Goal: Task Accomplishment & Management: Complete application form

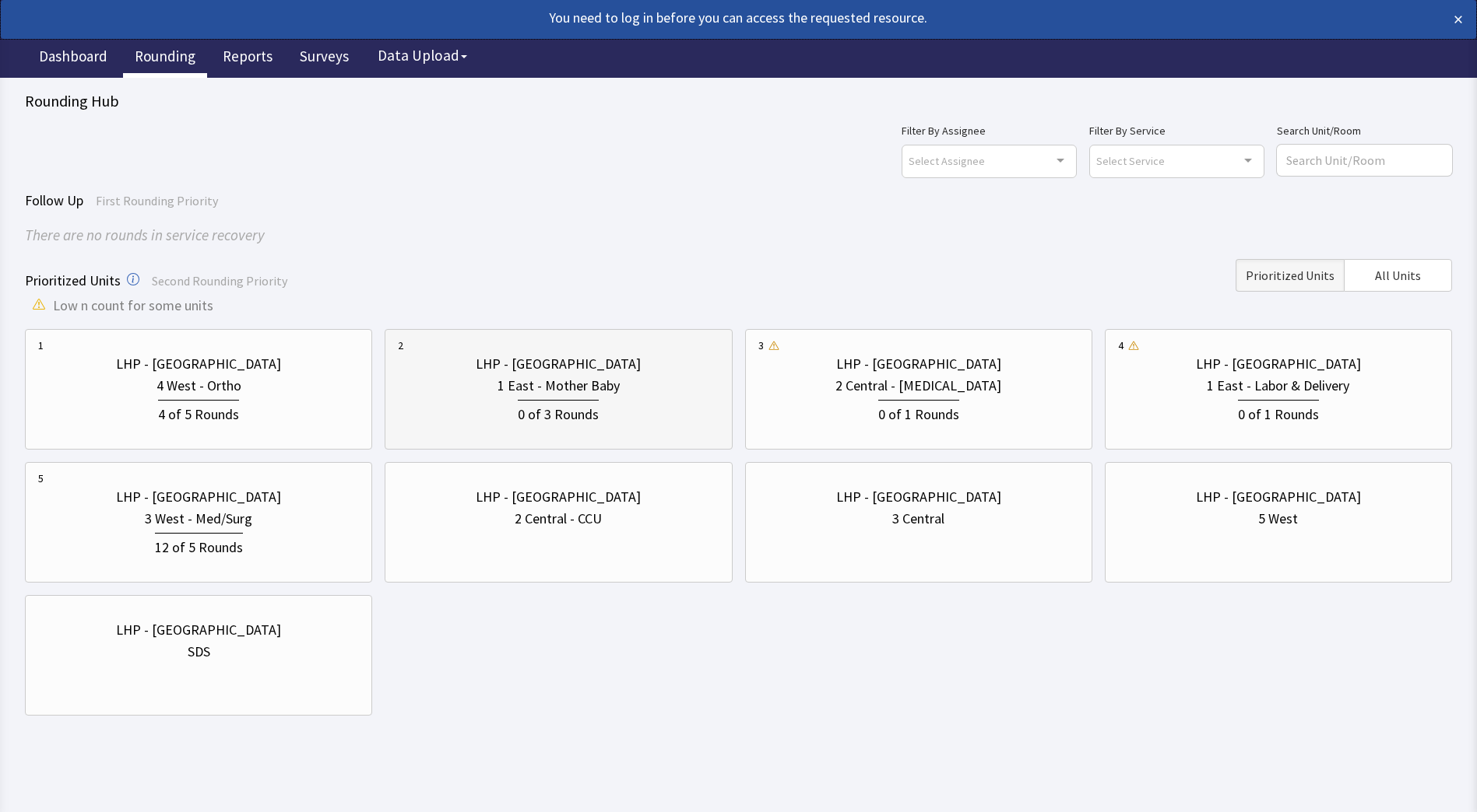
click at [566, 403] on div "0 of 3 Rounds" at bounding box center [558, 412] width 81 height 26
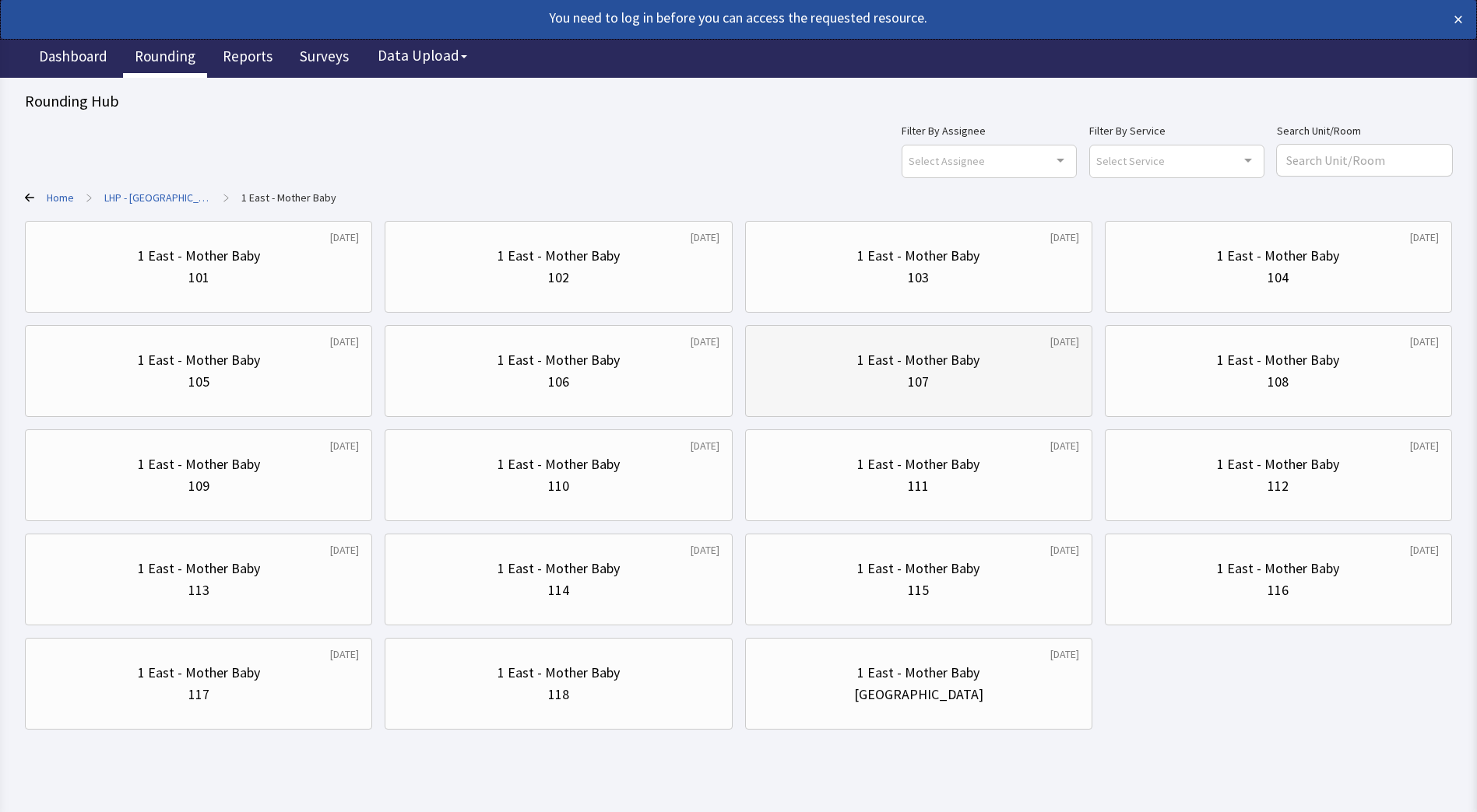
click at [928, 359] on div "1 East - Mother Baby" at bounding box center [918, 361] width 122 height 22
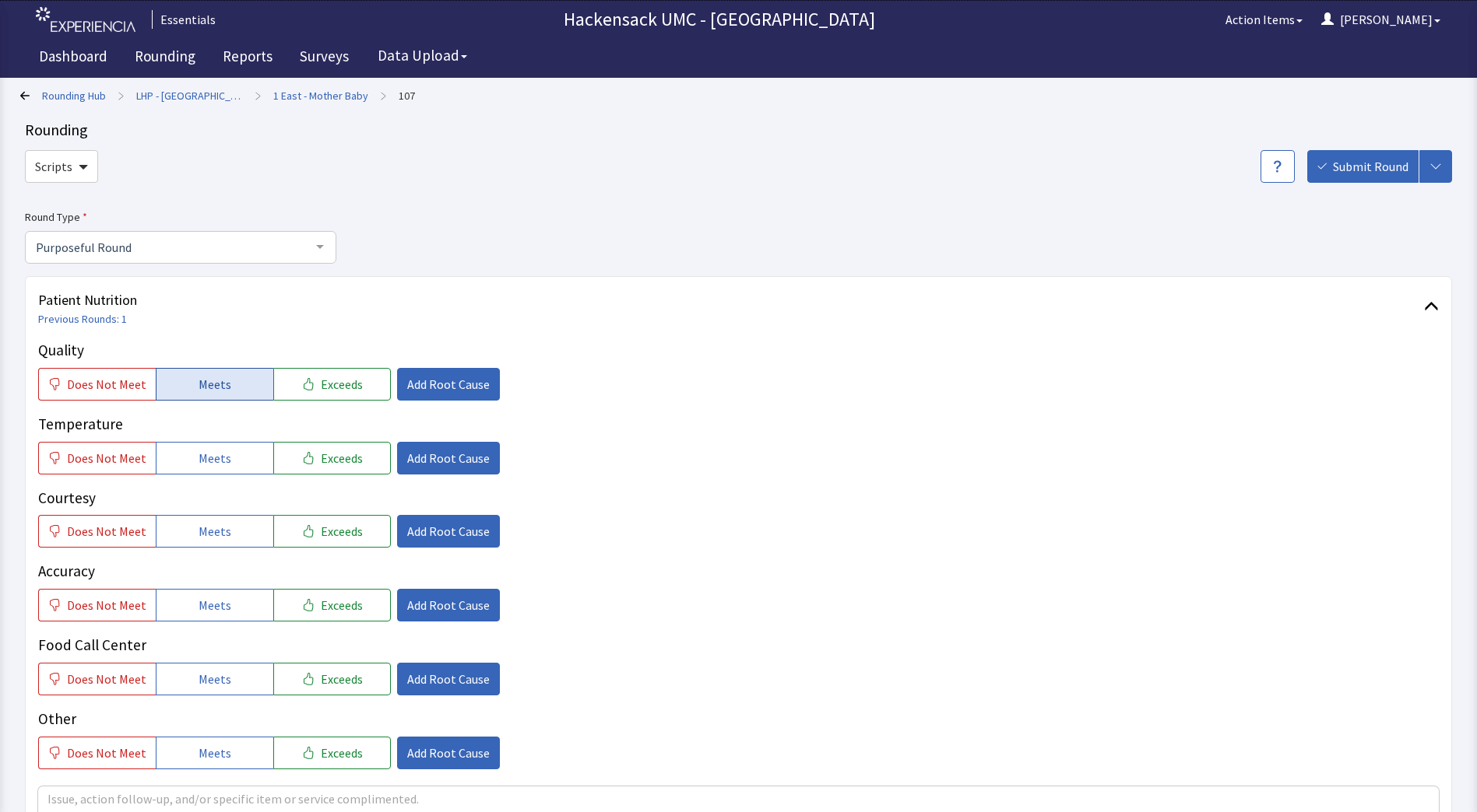
click at [228, 398] on button "Meets" at bounding box center [214, 384] width 118 height 33
click at [211, 452] on span "Meets" at bounding box center [215, 458] width 33 height 18
click at [206, 533] on span "Meets" at bounding box center [215, 532] width 33 height 18
click at [213, 602] on span "Meets" at bounding box center [215, 605] width 33 height 18
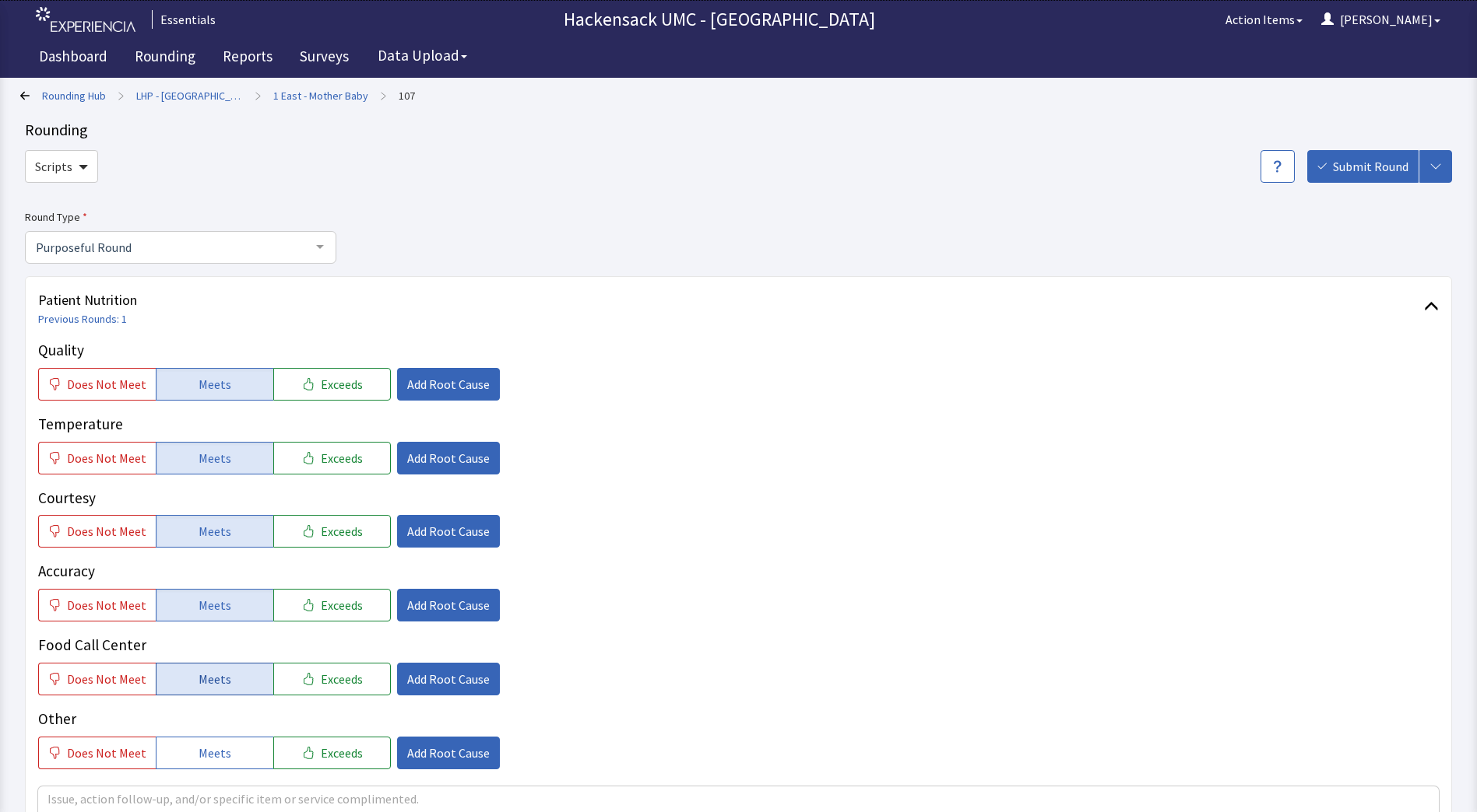
click at [213, 667] on button "Meets" at bounding box center [214, 678] width 118 height 33
click at [218, 744] on span "Meets" at bounding box center [215, 753] width 33 height 18
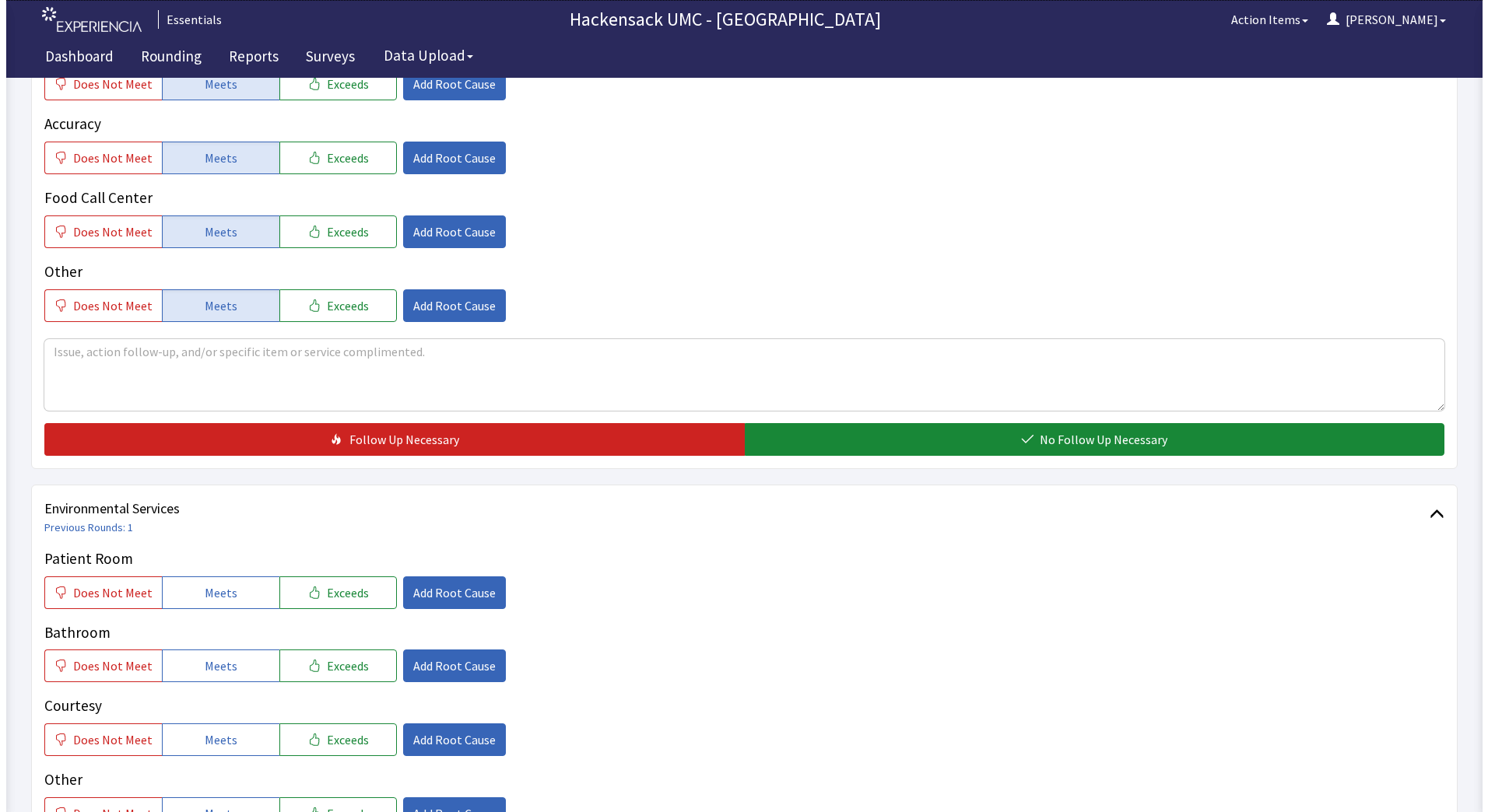
scroll to position [463, 0]
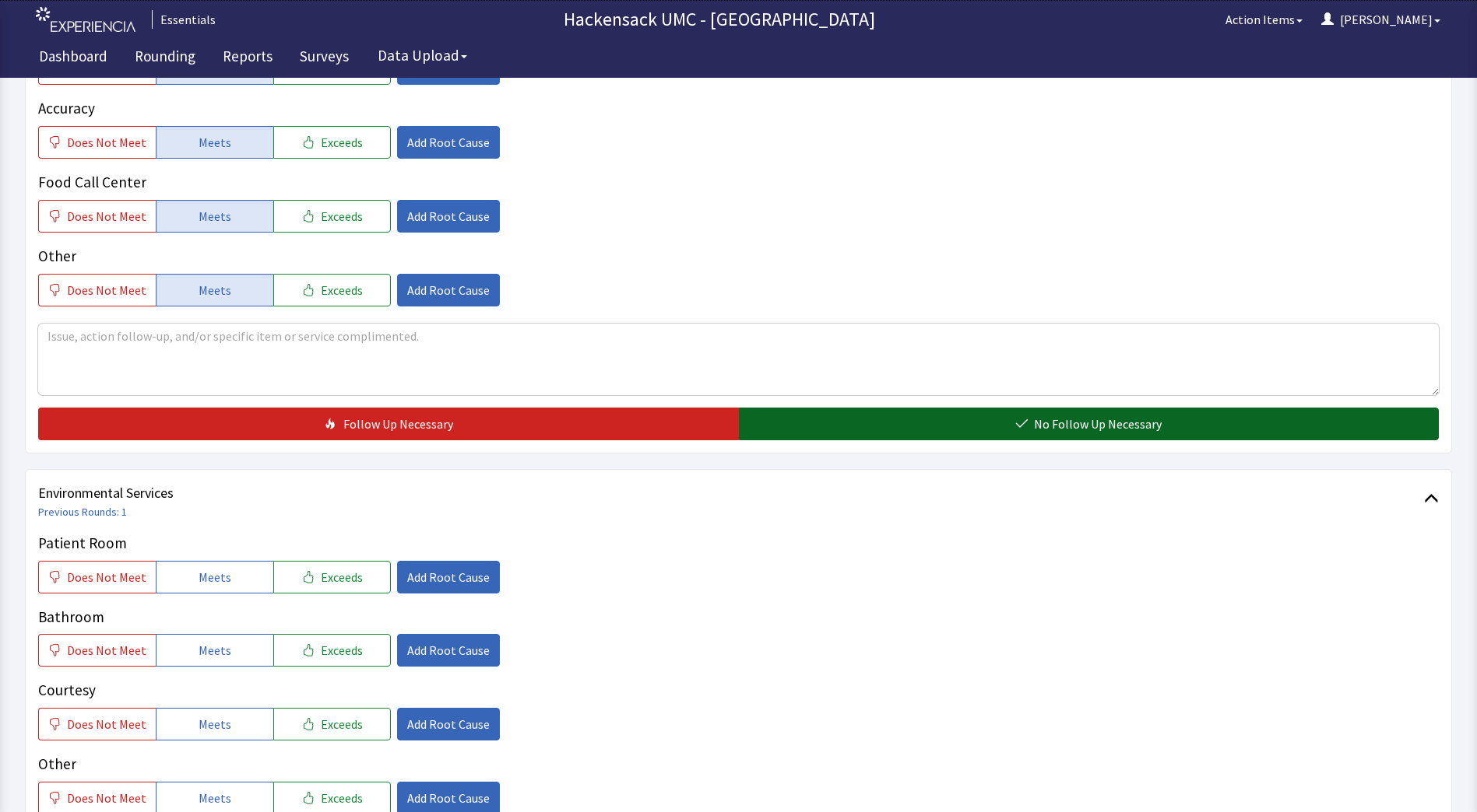
click at [978, 428] on button "No Follow Up Necessary" at bounding box center [1089, 424] width 701 height 33
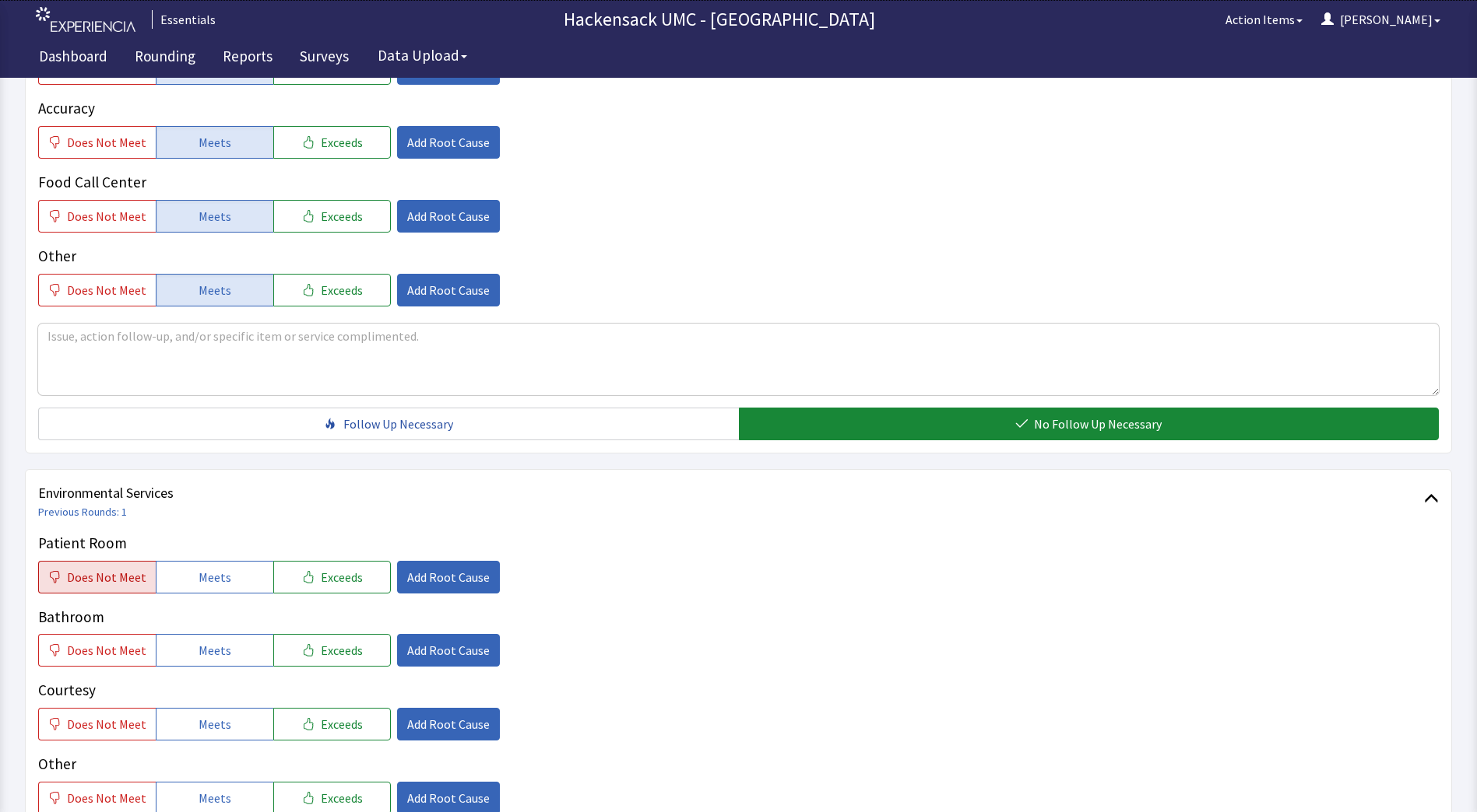
click at [116, 577] on span "Does Not Meet" at bounding box center [106, 577] width 79 height 18
click at [441, 579] on span "Add Root Cause" at bounding box center [448, 577] width 83 height 18
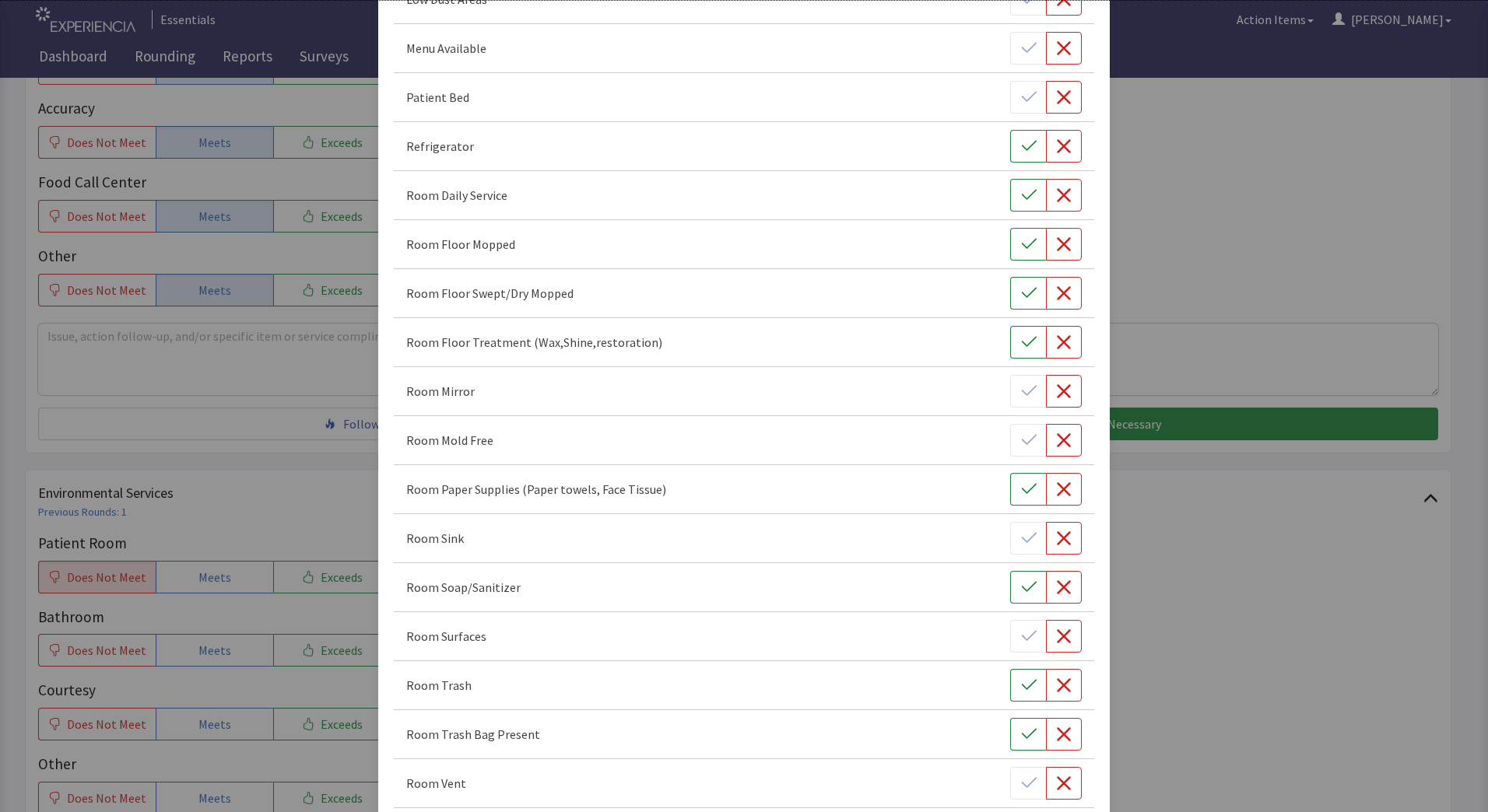
scroll to position [527, 0]
click at [1057, 685] on icon "button" at bounding box center [1063, 687] width 14 height 14
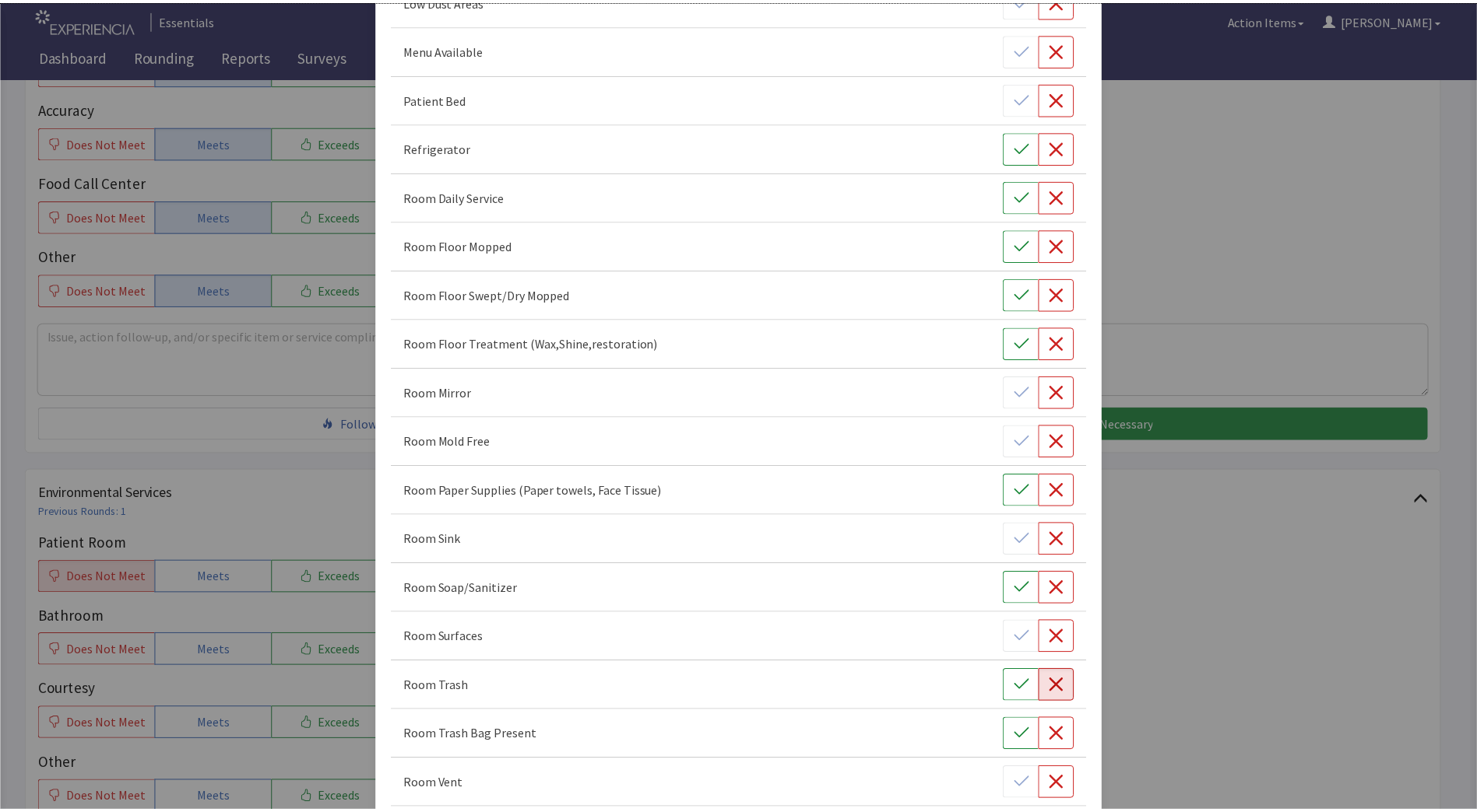
scroll to position [800, 0]
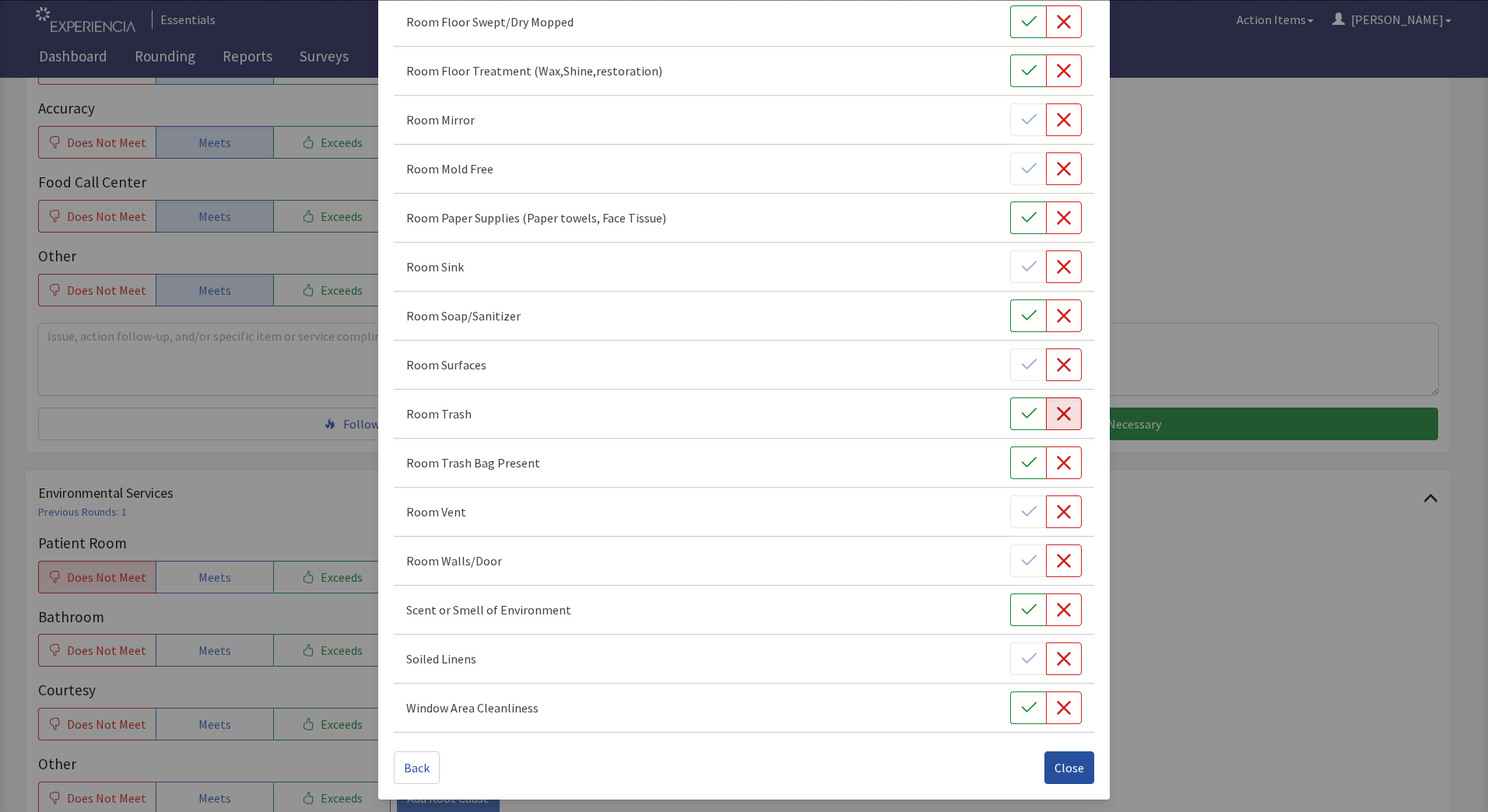
click at [1059, 765] on span "Close" at bounding box center [1068, 768] width 29 height 18
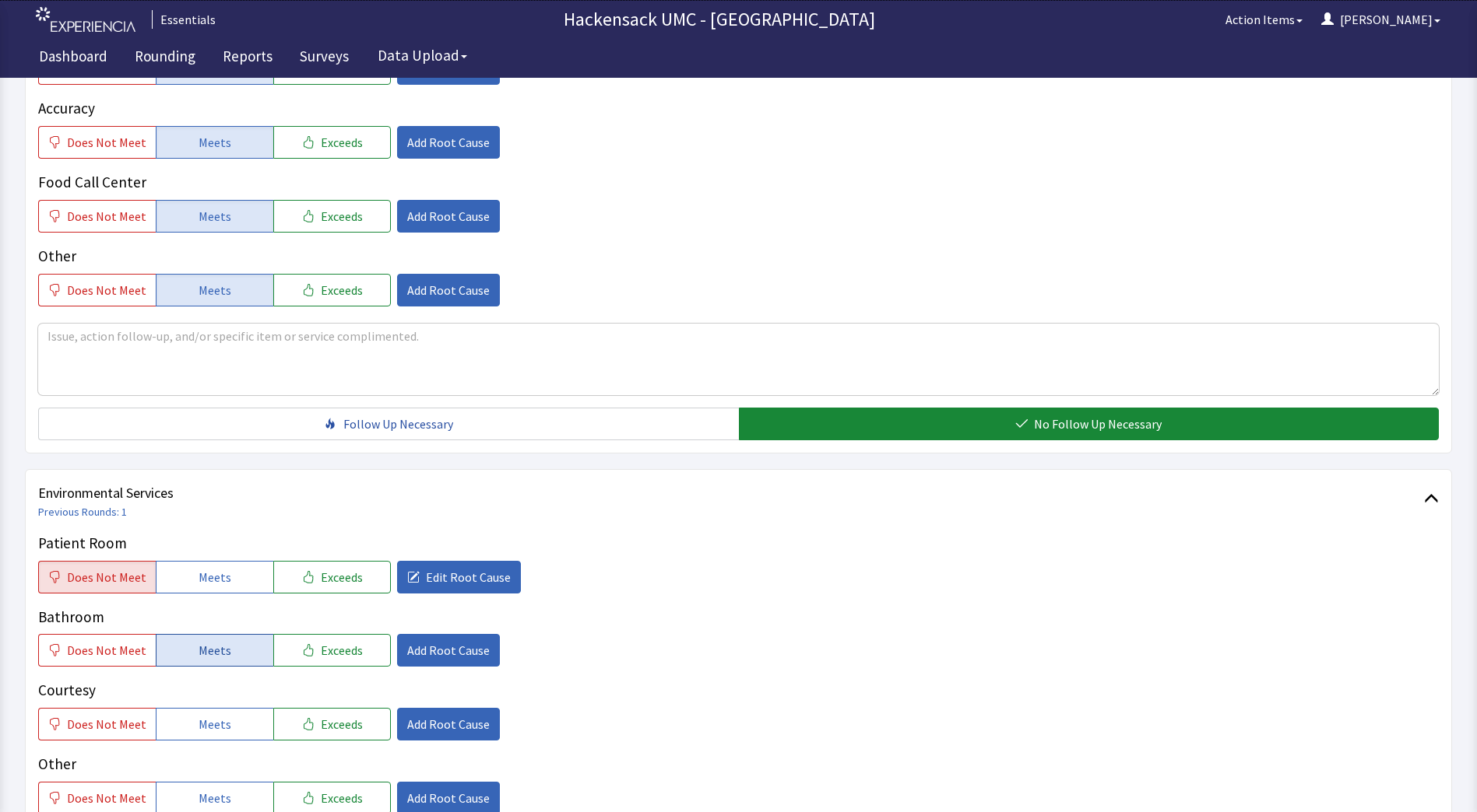
click at [221, 663] on button "Meets" at bounding box center [214, 650] width 118 height 33
click at [205, 746] on div "Patient Room Does Not Meet Meets Exceeds Edit Root Cause Bathroom Does Not Meet…" at bounding box center [738, 673] width 1400 height 282
click at [215, 724] on span "Meets" at bounding box center [215, 724] width 33 height 18
click at [207, 799] on span "Meets" at bounding box center [215, 798] width 33 height 18
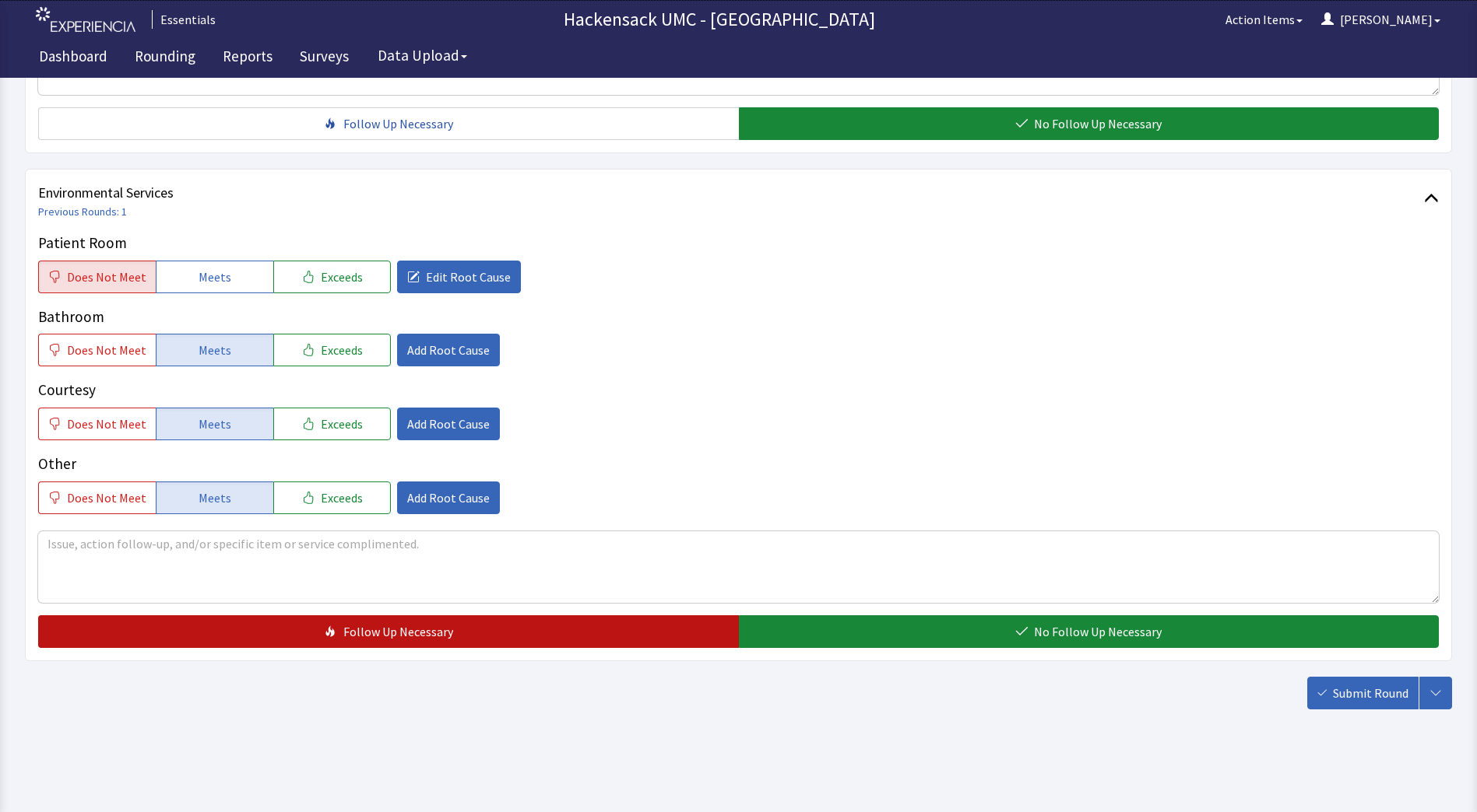
click at [613, 626] on button "Follow Up Necessary" at bounding box center [388, 632] width 701 height 33
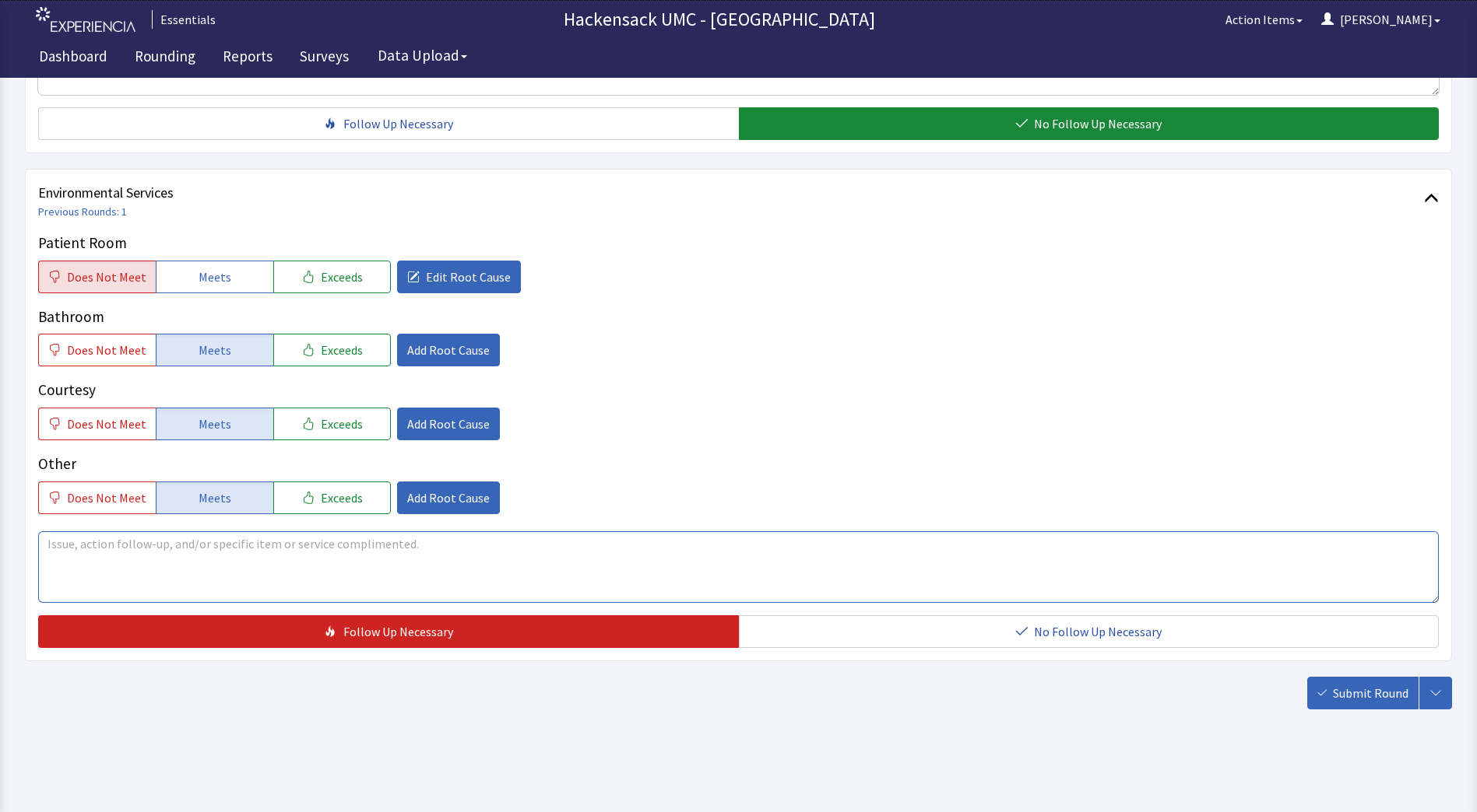
click at [375, 563] on textarea at bounding box center [738, 567] width 1400 height 72
click at [409, 423] on span "Add Root Cause" at bounding box center [448, 424] width 83 height 18
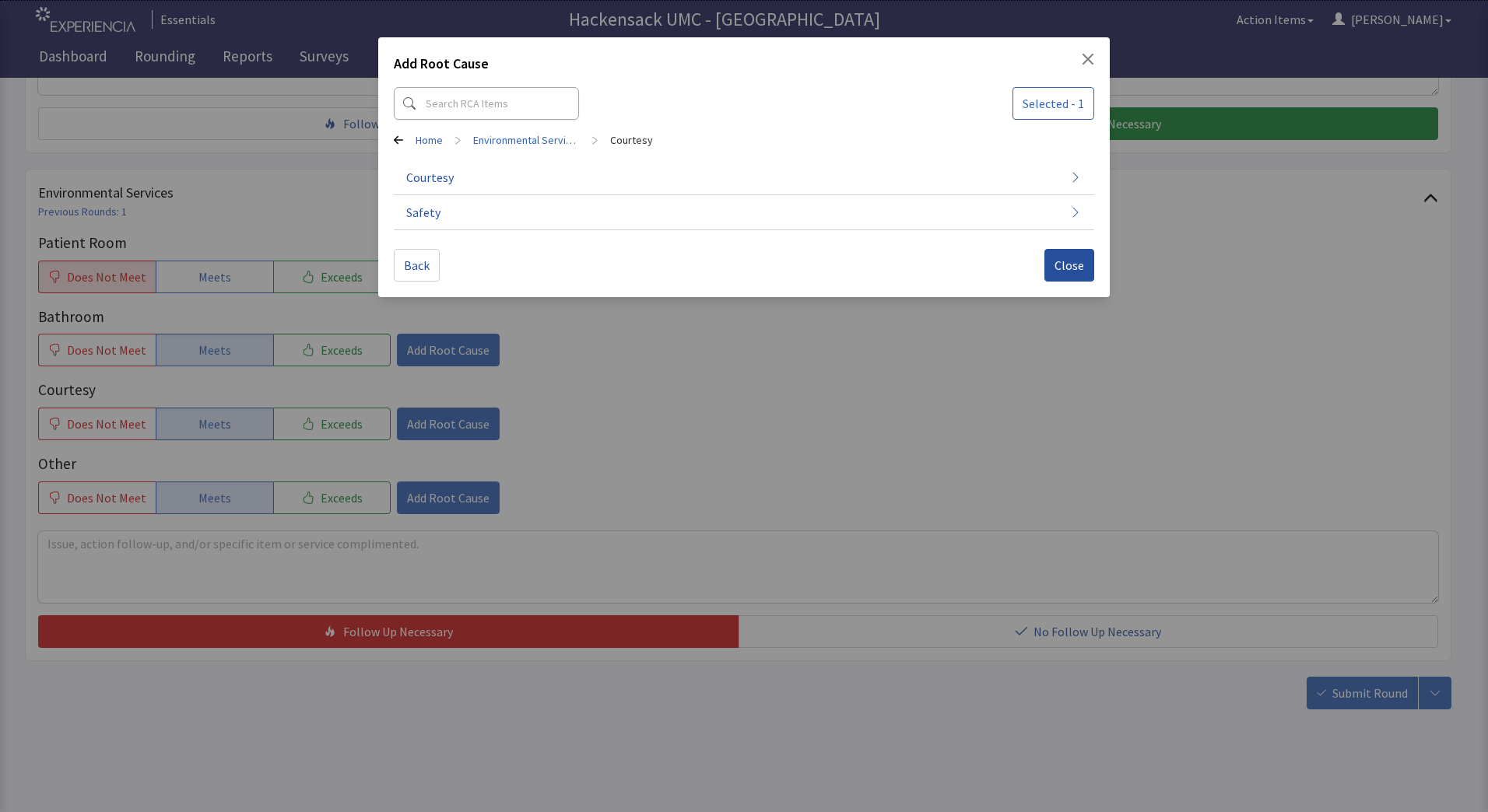
click at [1062, 267] on span "Close" at bounding box center [1068, 265] width 29 height 18
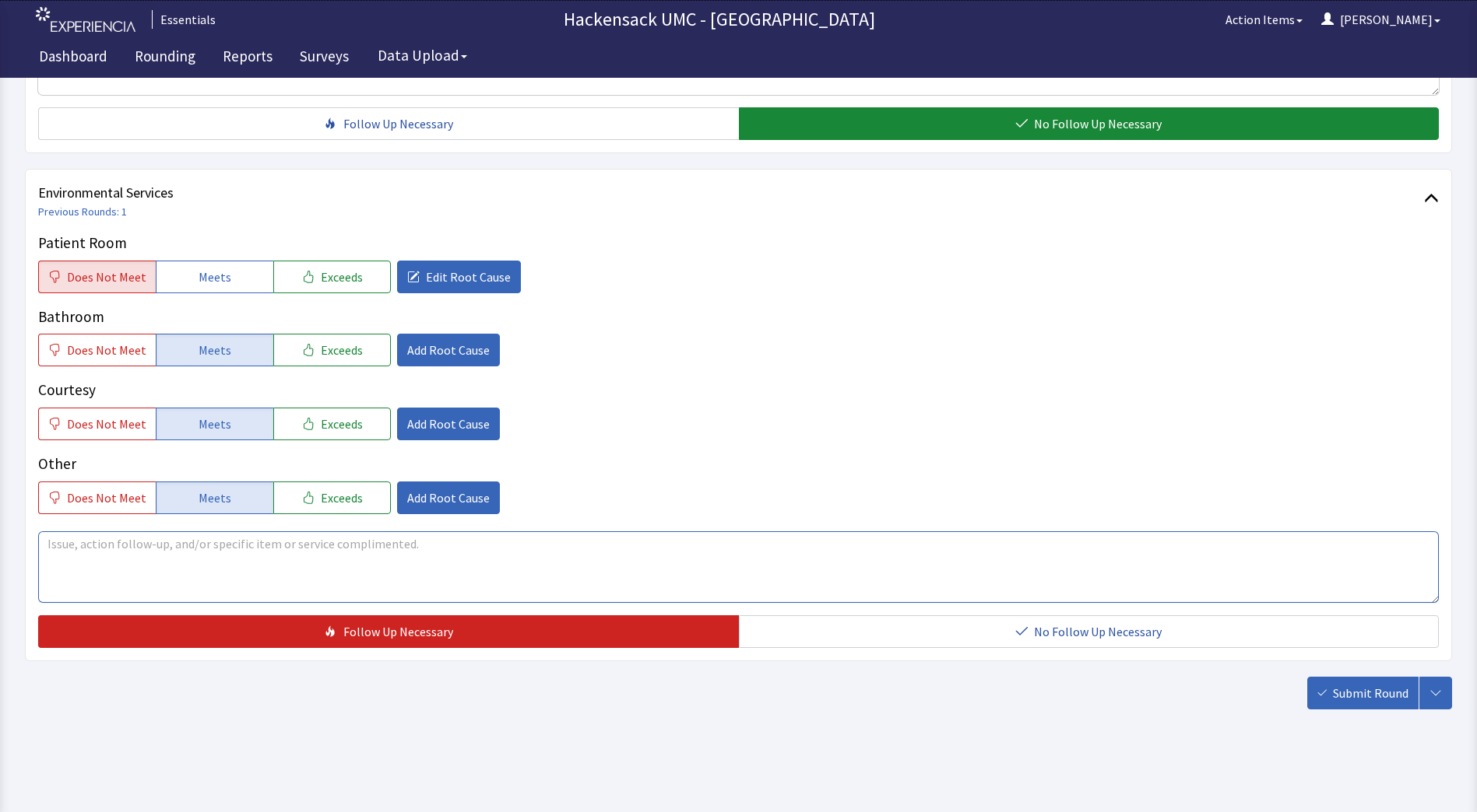
click at [330, 540] on textarea at bounding box center [738, 567] width 1400 height 72
type textarea "Trash was not picked up last evening."
click at [1362, 702] on span "Submit Round" at bounding box center [1370, 693] width 75 height 18
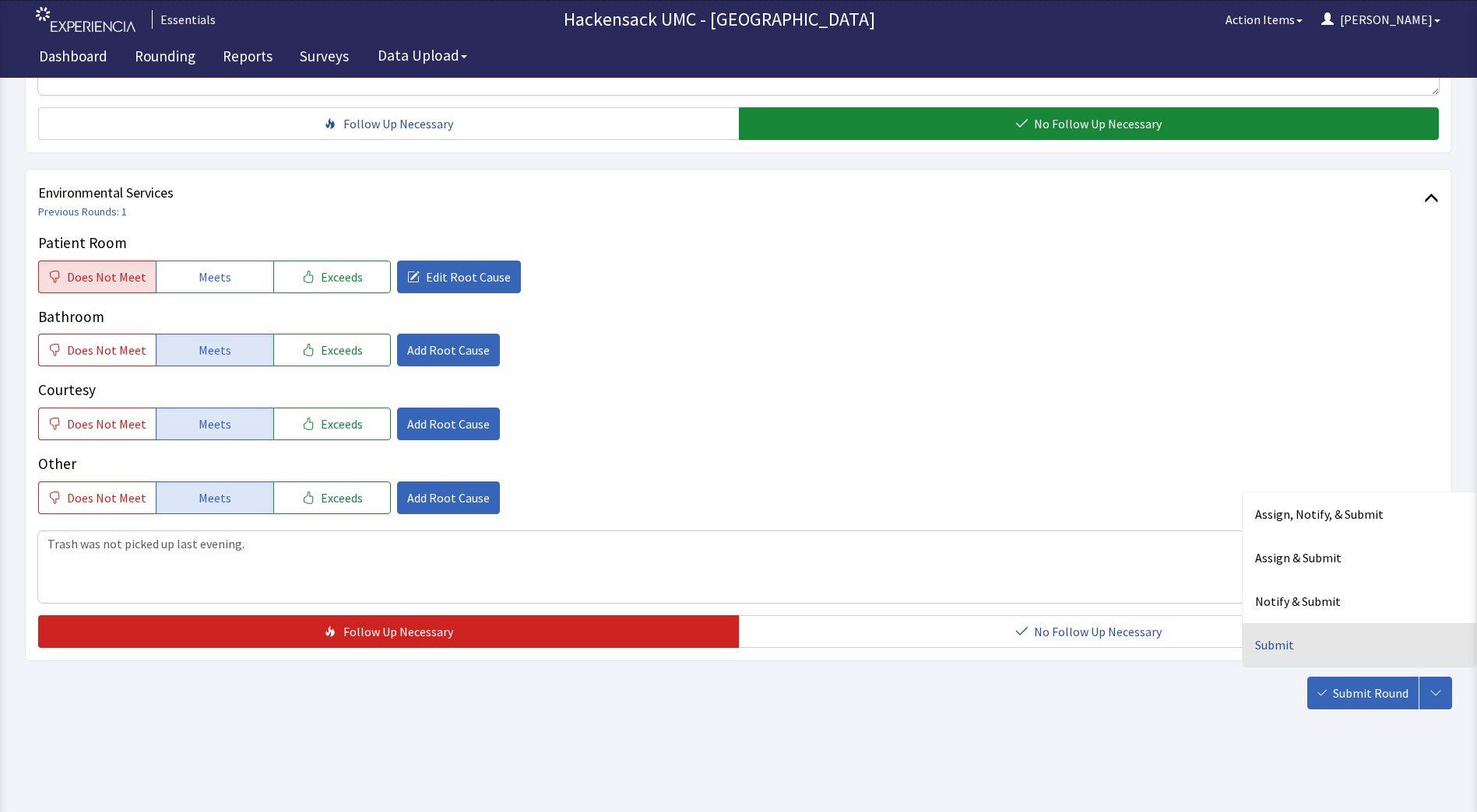
click at [1285, 651] on div "Submit" at bounding box center [1359, 645] width 234 height 43
